Goal: Transaction & Acquisition: Purchase product/service

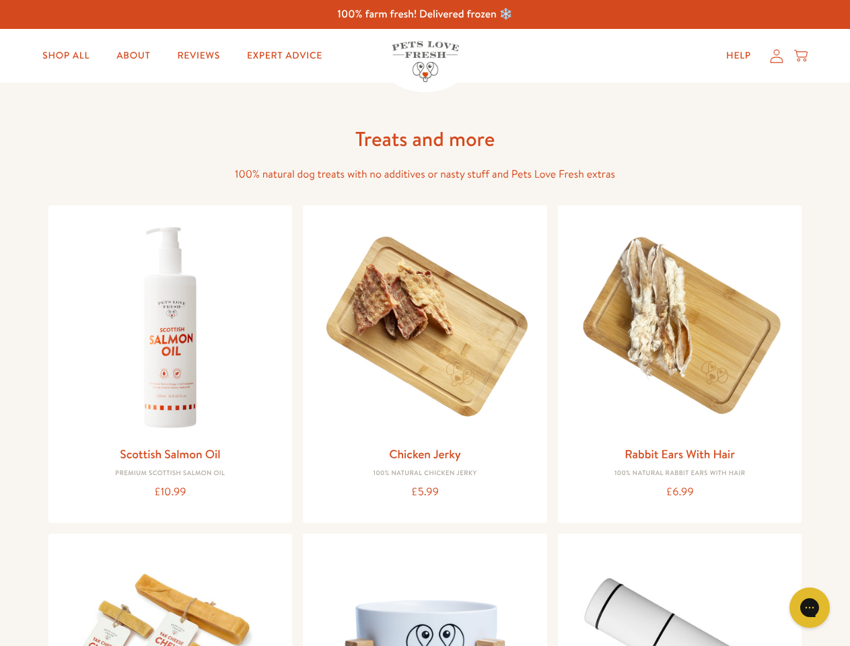
click at [810, 608] on icon "Gorgias live chat" at bounding box center [809, 607] width 13 height 13
